Goal: Information Seeking & Learning: Understand process/instructions

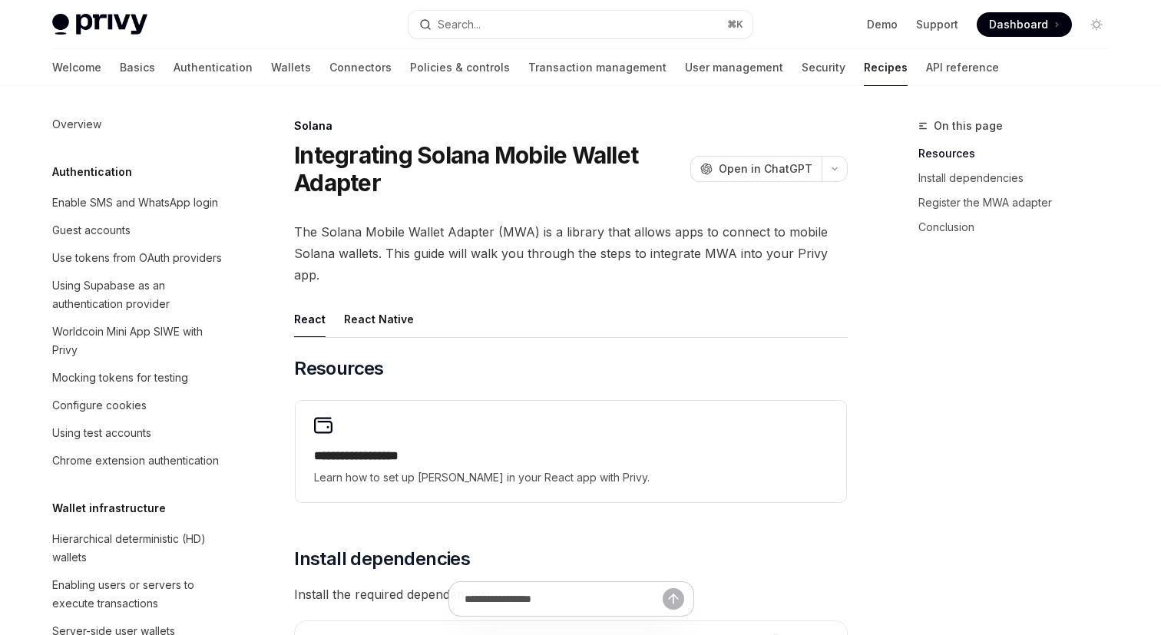
scroll to position [2321, 0]
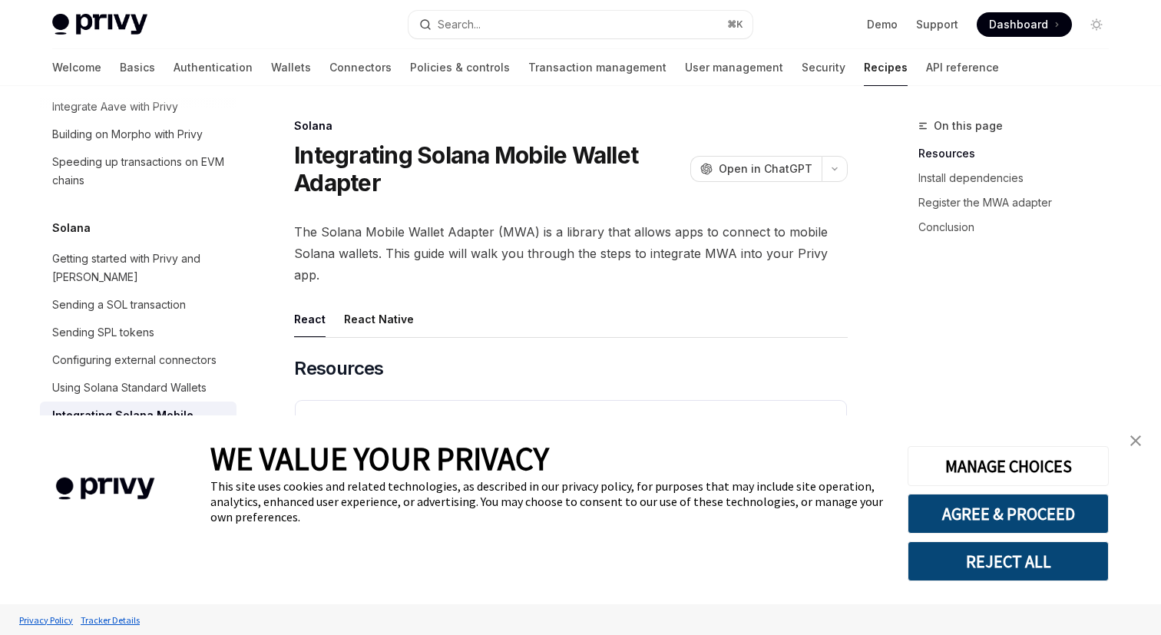
click at [1134, 443] on img "close banner" at bounding box center [1135, 440] width 11 height 11
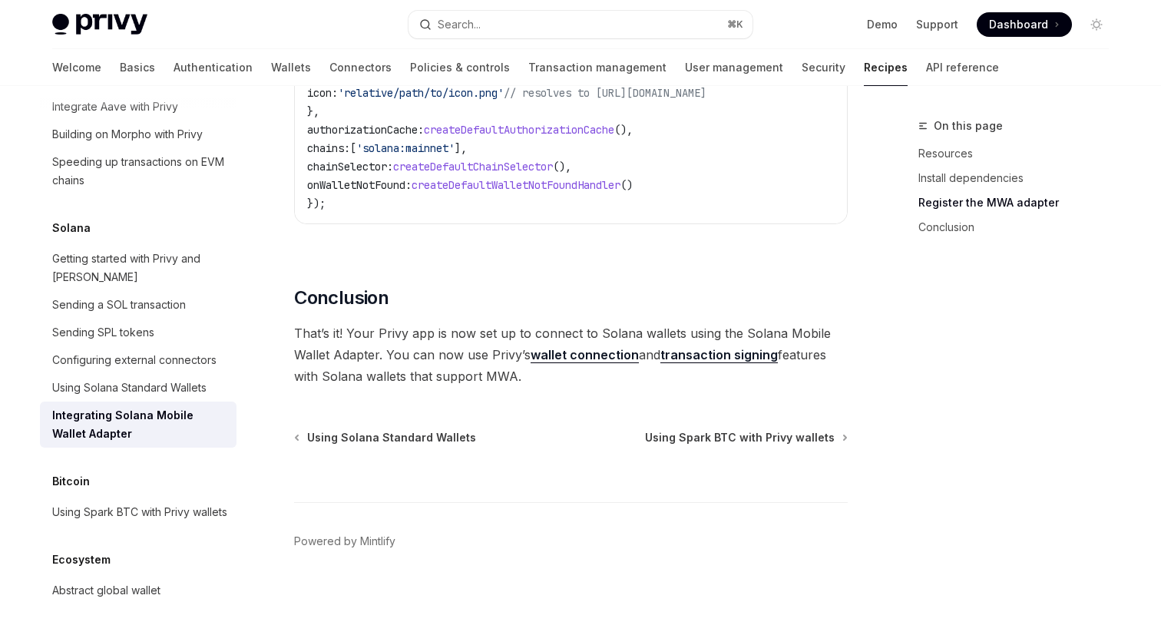
scroll to position [909, 0]
click at [488, 375] on span "That’s it! Your Privy app is now set up to connect to Solana wallets using the …" at bounding box center [571, 355] width 554 height 65
copy span "MWA"
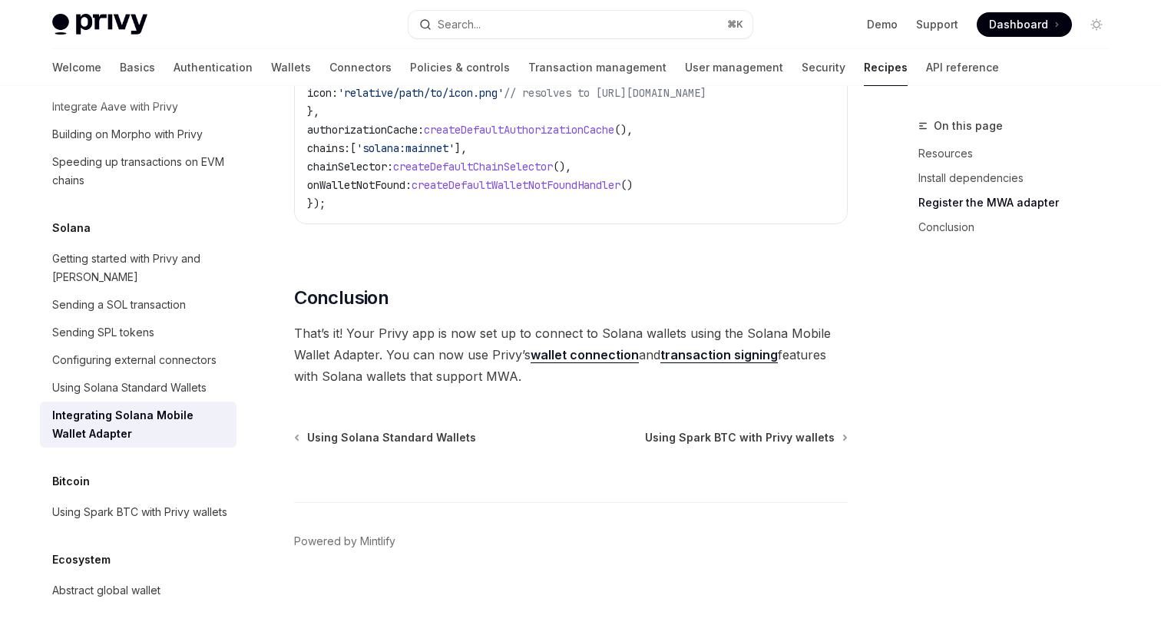
click at [570, 358] on link "wallet connection" at bounding box center [585, 355] width 108 height 16
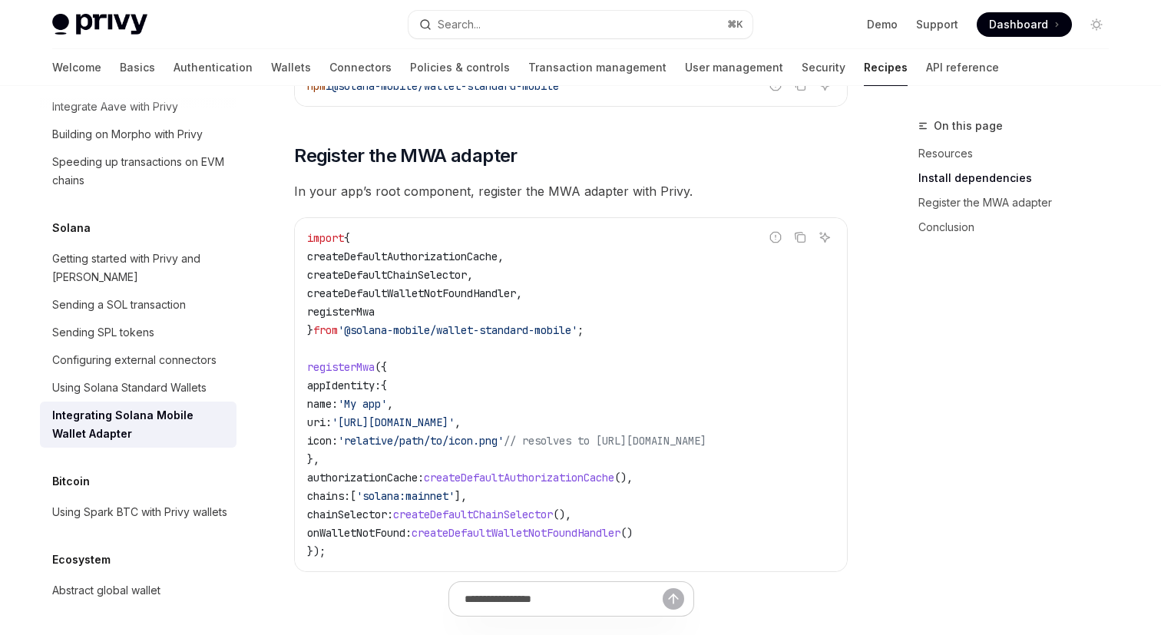
scroll to position [554, 0]
click at [153, 503] on div "Using Spark BTC with Privy wallets" at bounding box center [139, 512] width 175 height 18
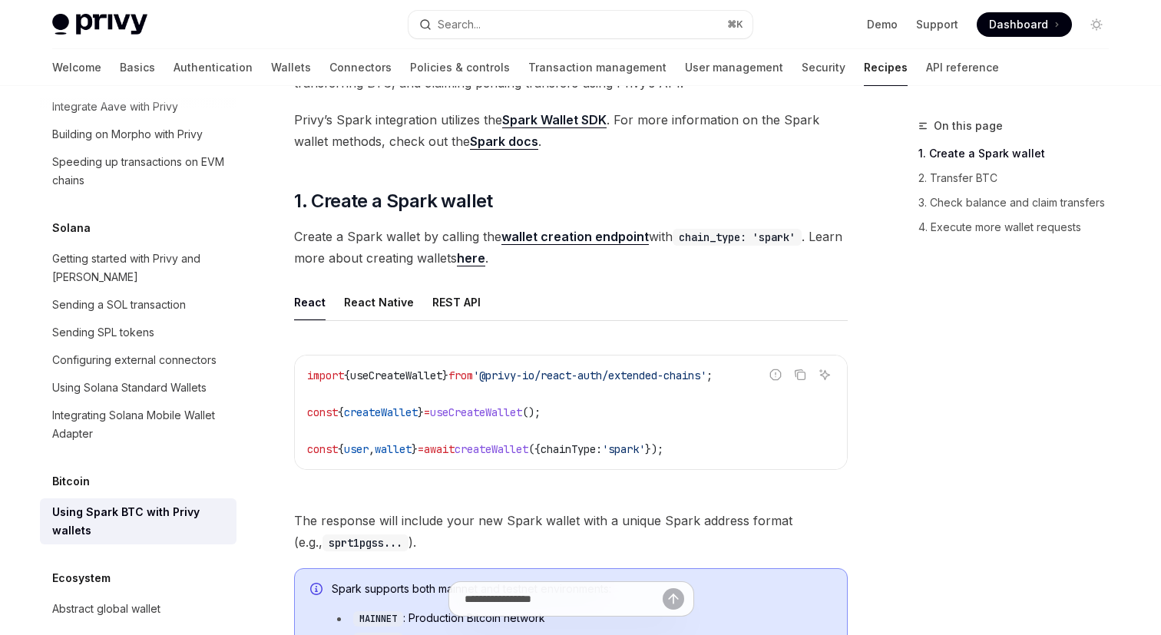
scroll to position [160, 0]
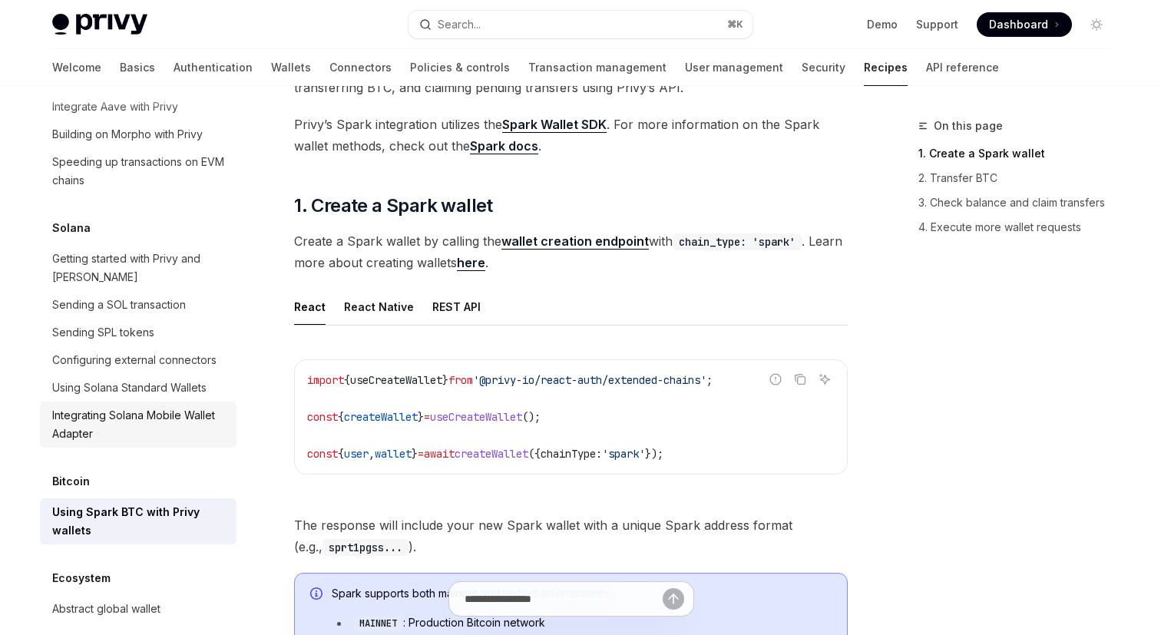
click at [192, 421] on div "Integrating Solana Mobile Wallet Adapter" at bounding box center [139, 424] width 175 height 37
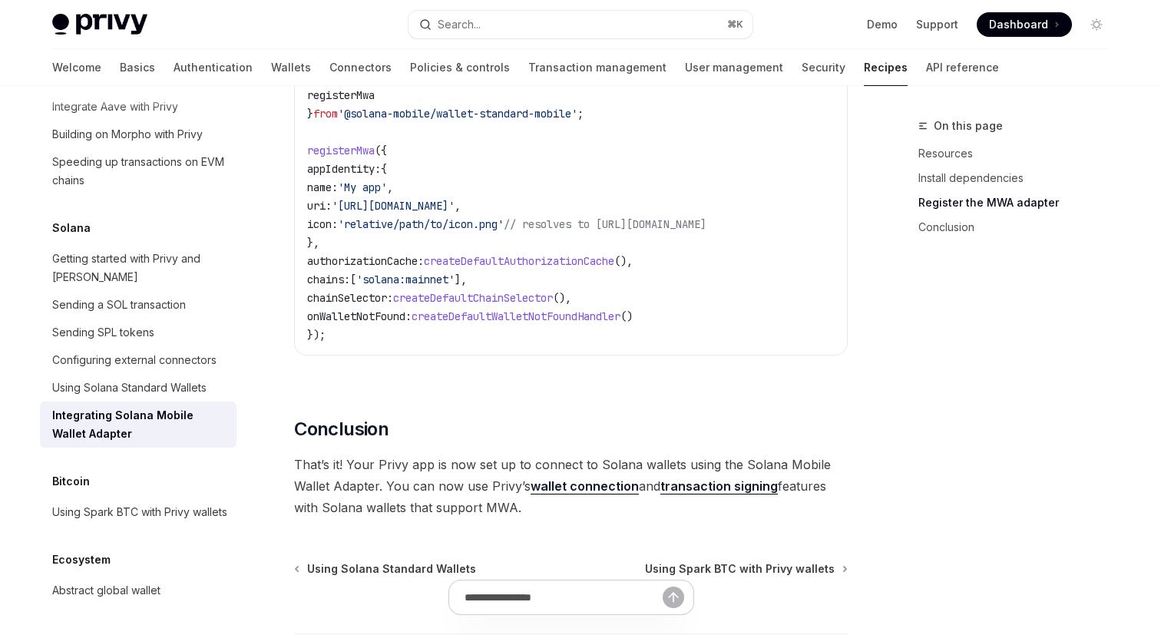
scroll to position [773, 0]
click at [195, 379] on div "Using Solana Standard Wallets" at bounding box center [129, 388] width 154 height 18
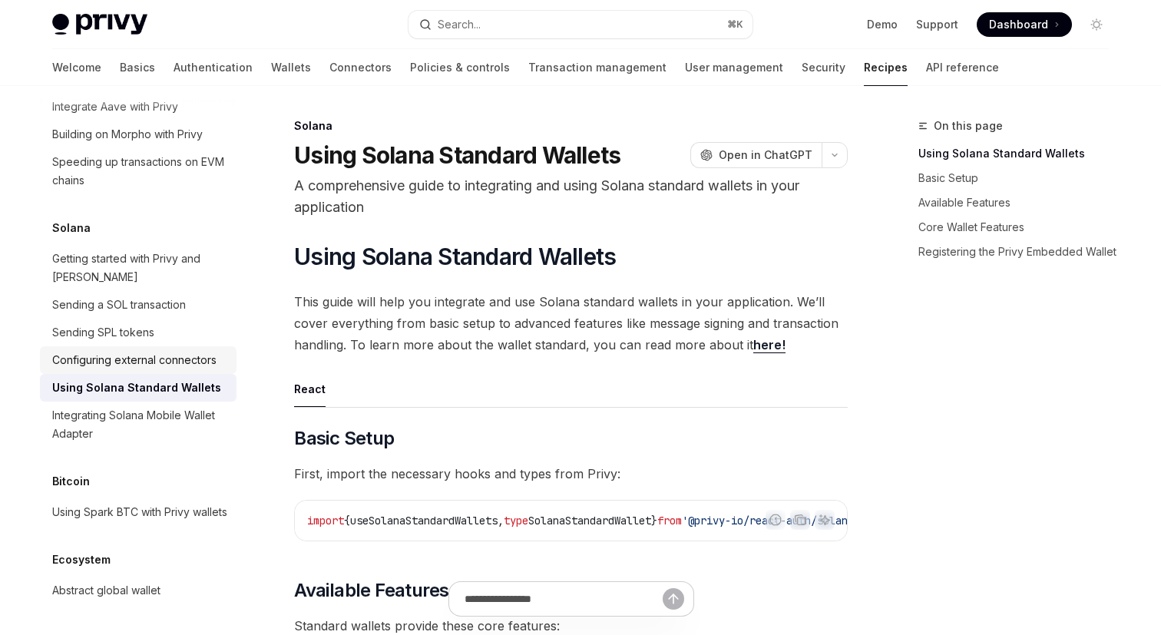
click at [194, 351] on div "Configuring external connectors" at bounding box center [134, 360] width 164 height 18
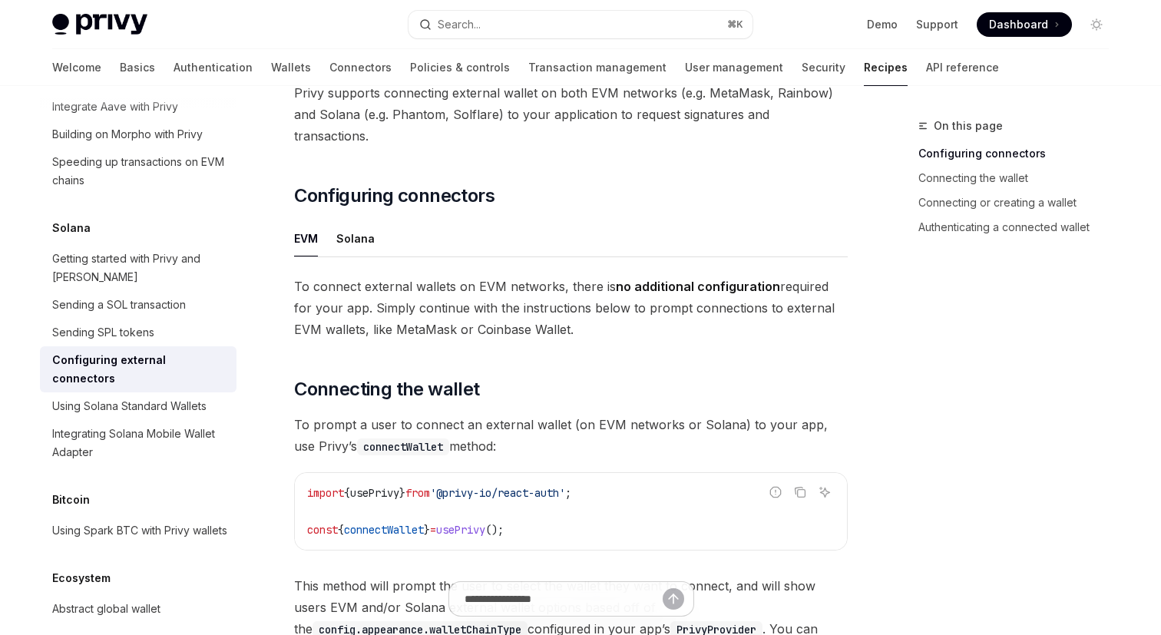
scroll to position [84, 0]
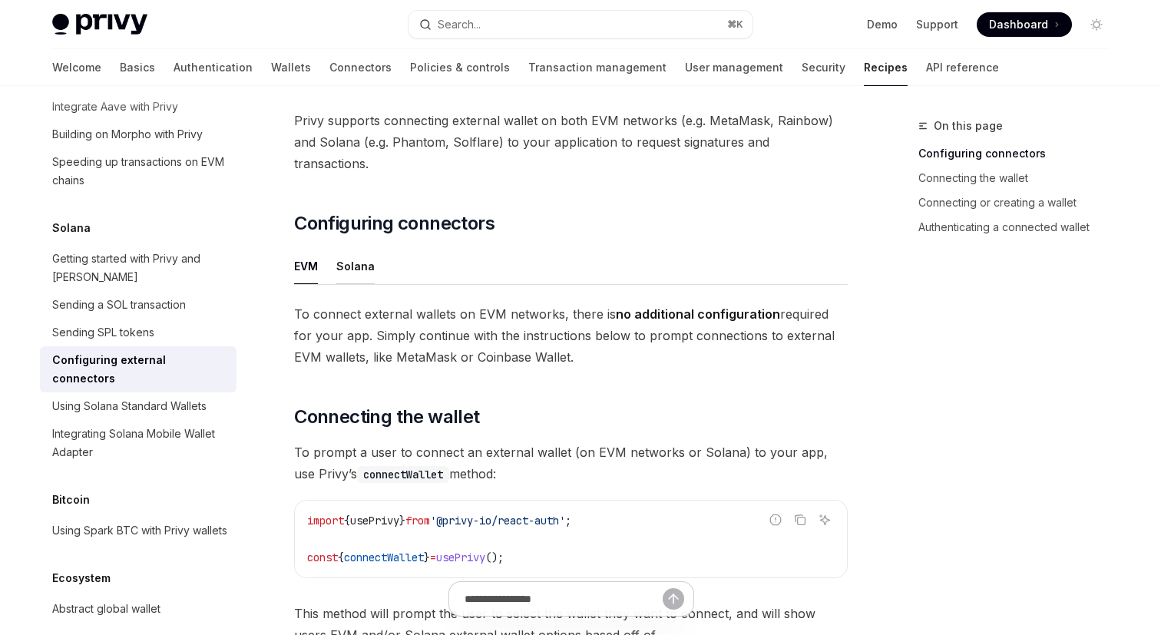
click at [350, 248] on button "Solana" at bounding box center [355, 266] width 38 height 36
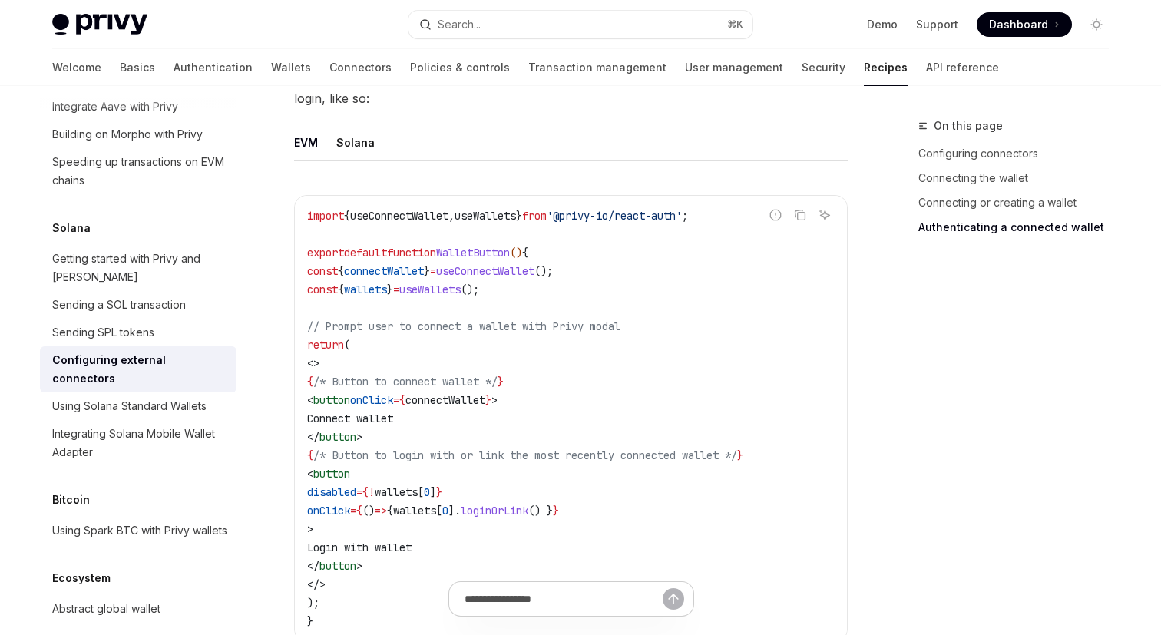
scroll to position [3742, 0]
click at [362, 125] on button "Solana" at bounding box center [355, 143] width 38 height 36
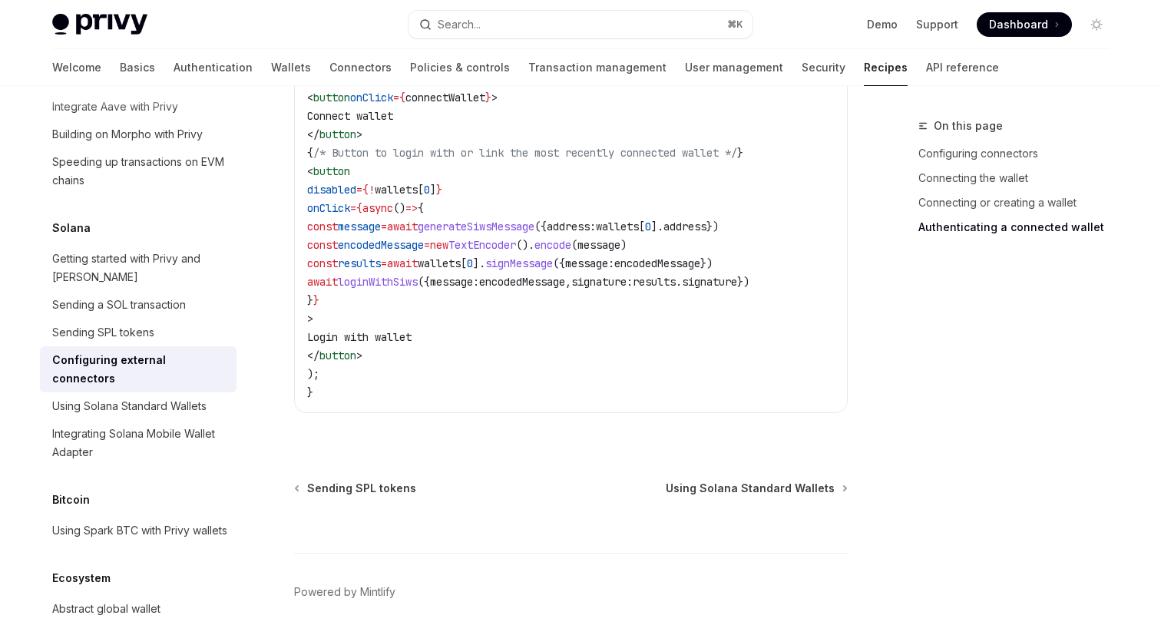
scroll to position [4103, 0]
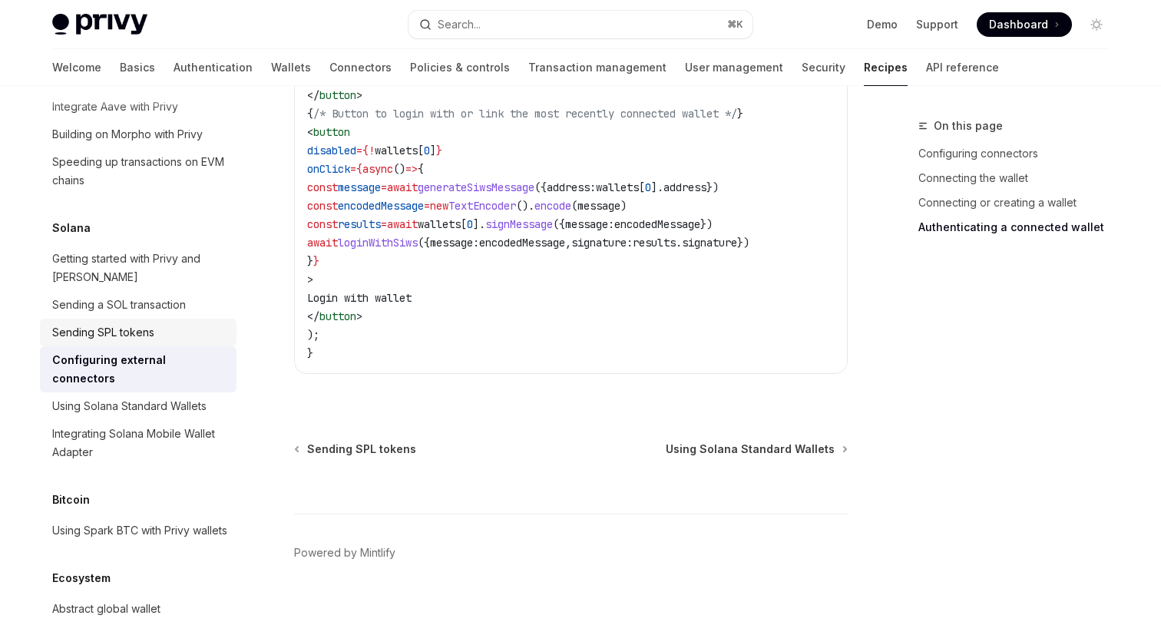
click at [124, 323] on div "Sending SPL tokens" at bounding box center [103, 332] width 102 height 18
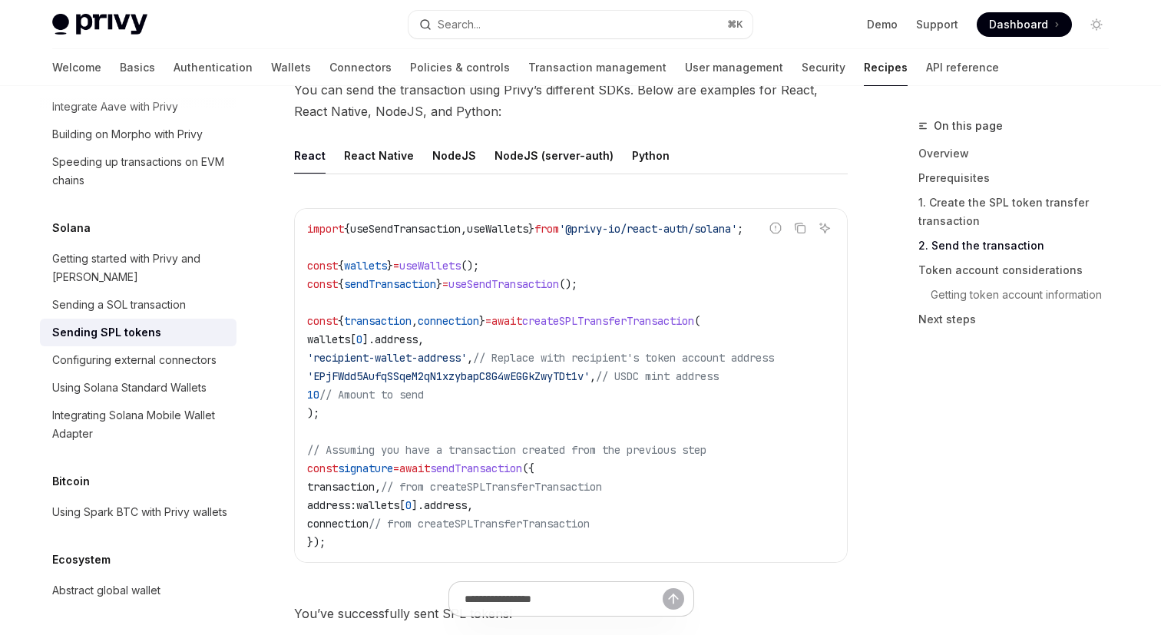
scroll to position [1778, 0]
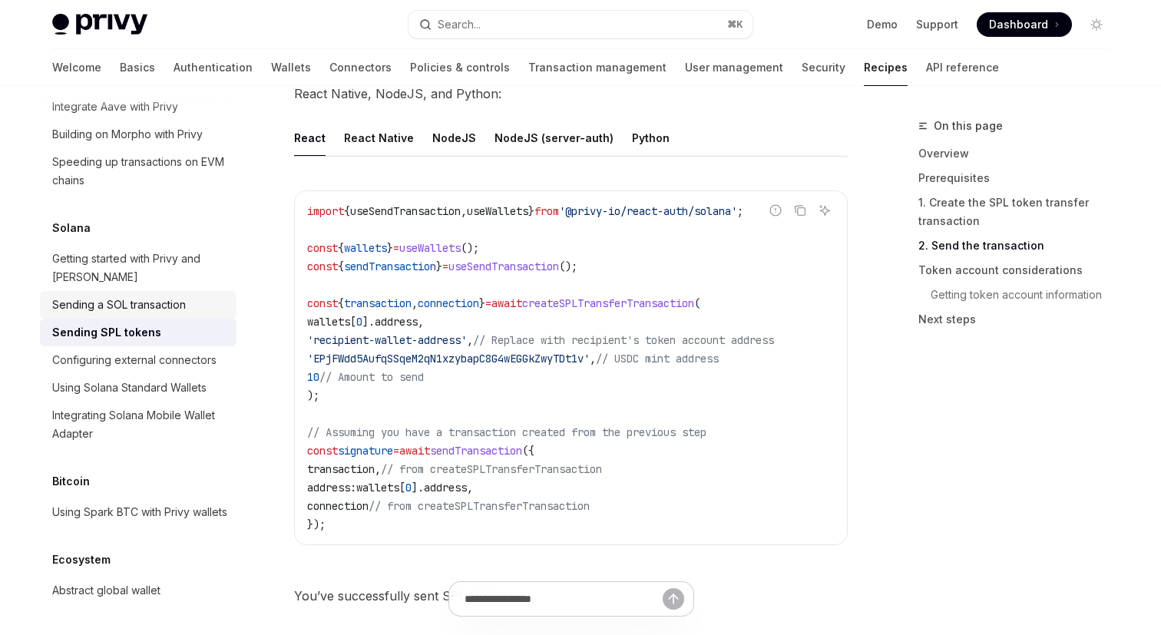
click at [200, 296] on div "Sending a SOL transaction" at bounding box center [139, 305] width 175 height 18
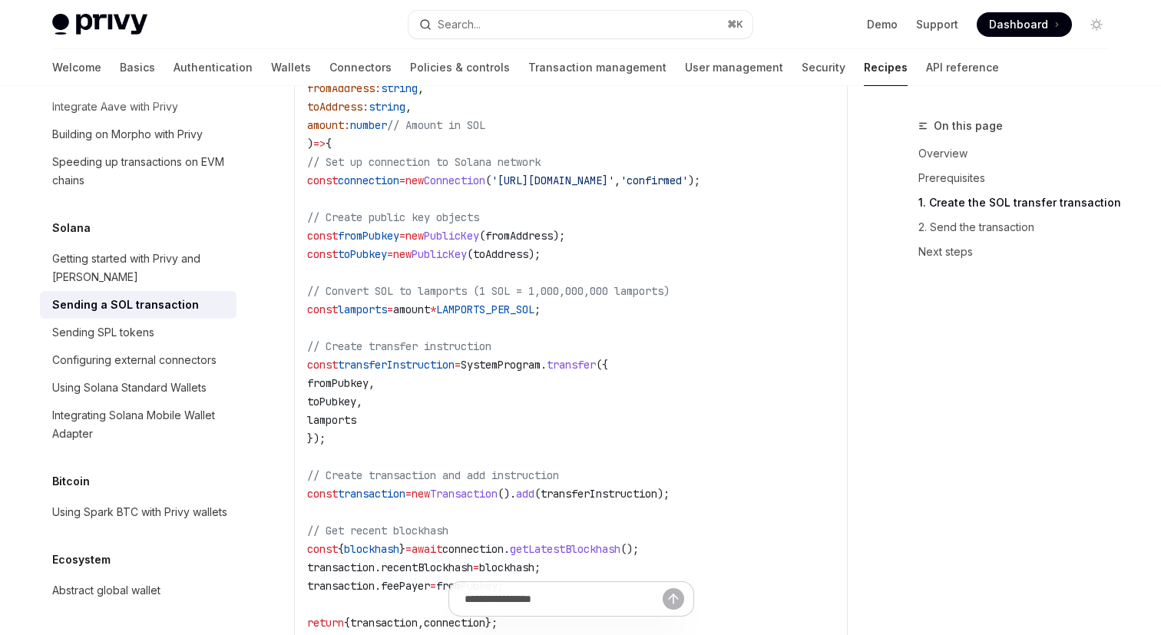
scroll to position [987, 0]
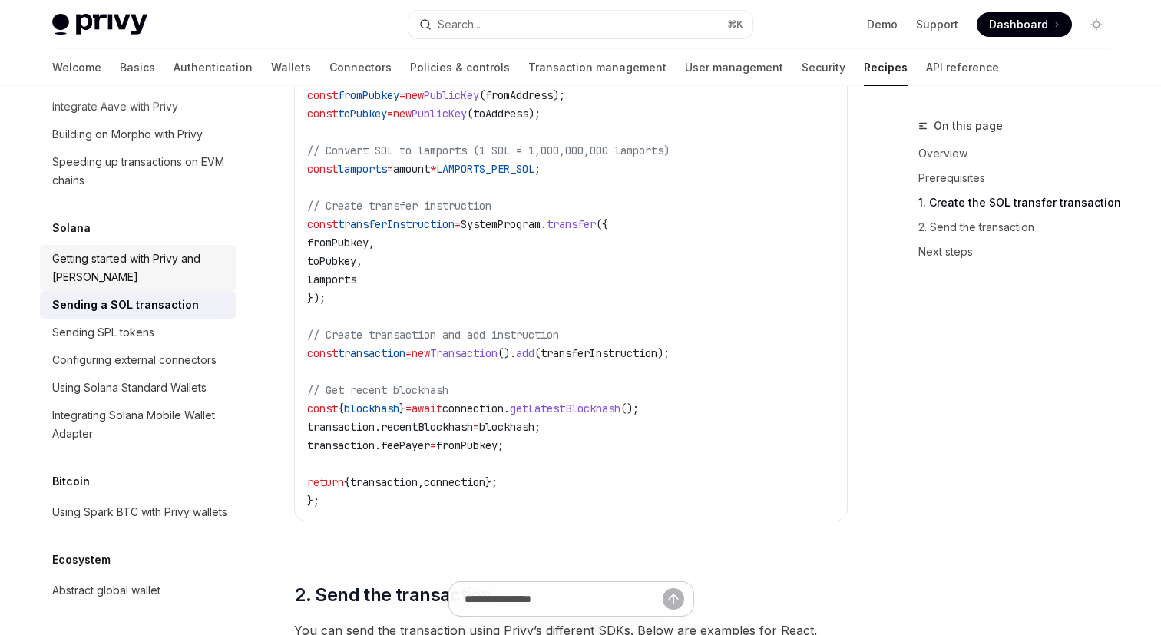
click at [114, 250] on div "Getting started with Privy and [PERSON_NAME]" at bounding box center [139, 268] width 175 height 37
type textarea "*"
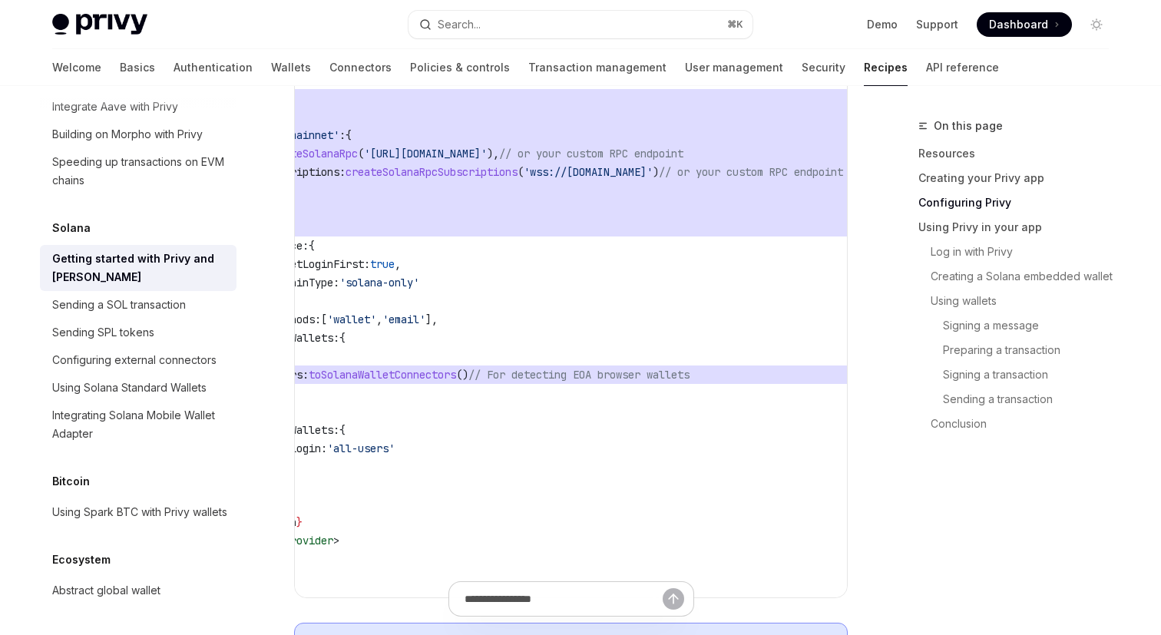
scroll to position [0, 68]
drag, startPoint x: 587, startPoint y: 375, endPoint x: 809, endPoint y: 382, distance: 222.8
click at [809, 382] on span "connectors: toSolanaWalletConnectors () // For detecting EOA browser wallets" at bounding box center [559, 375] width 639 height 18
click at [688, 368] on span "// For detecting EOA browser wallets" at bounding box center [577, 375] width 221 height 14
drag, startPoint x: 676, startPoint y: 374, endPoint x: 809, endPoint y: 372, distance: 132.1
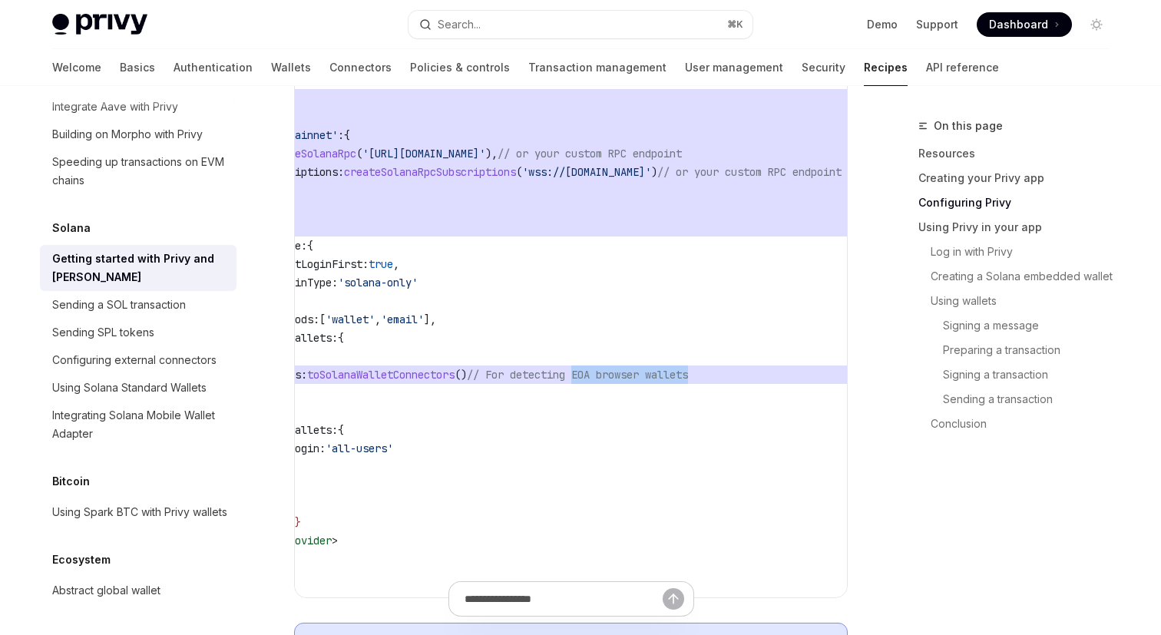
click at [809, 372] on span "connectors: toSolanaWalletConnectors () // For detecting EOA browser wallets" at bounding box center [559, 375] width 639 height 18
copy span "EOA browser wallets"
click at [686, 405] on code "// components/providers.tsx 'use client' ; import { PrivyProvider } from '@priv…" at bounding box center [559, 217] width 639 height 737
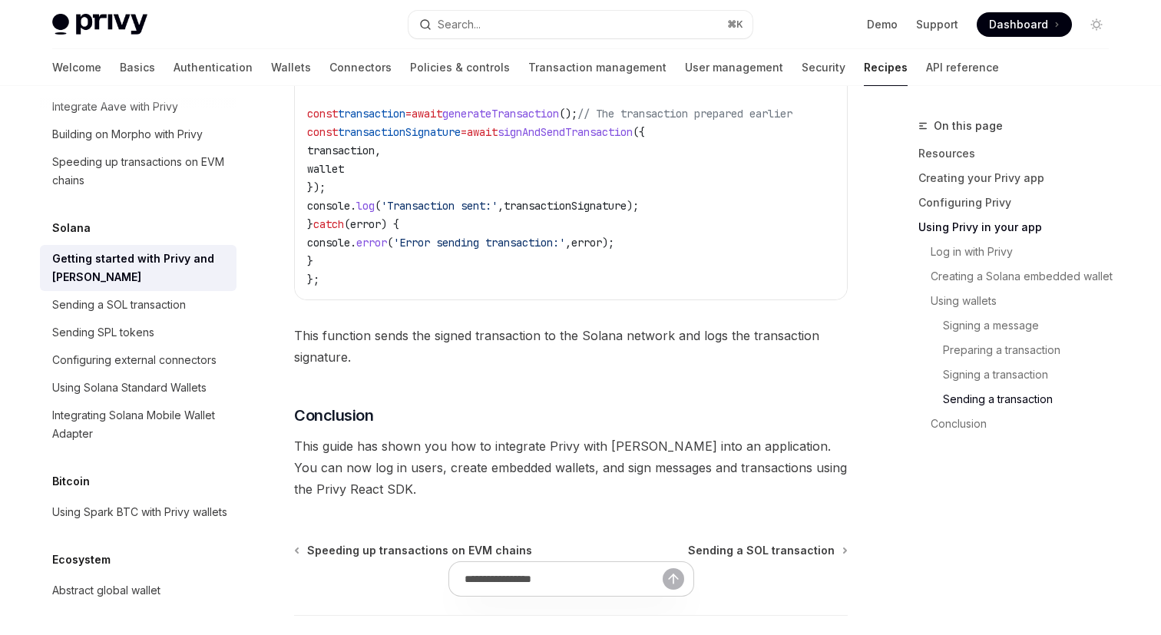
scroll to position [5474, 0]
